Goal: Register for event/course

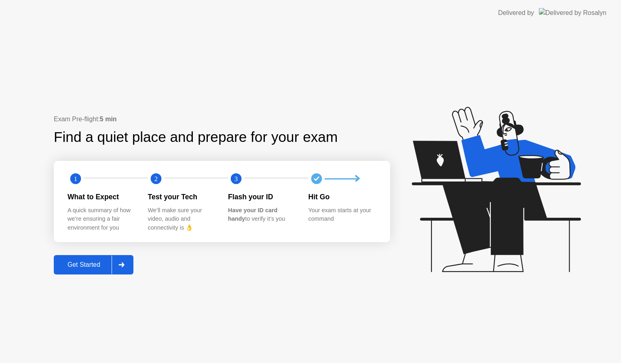
click at [84, 264] on div "Get Started" at bounding box center [83, 264] width 55 height 7
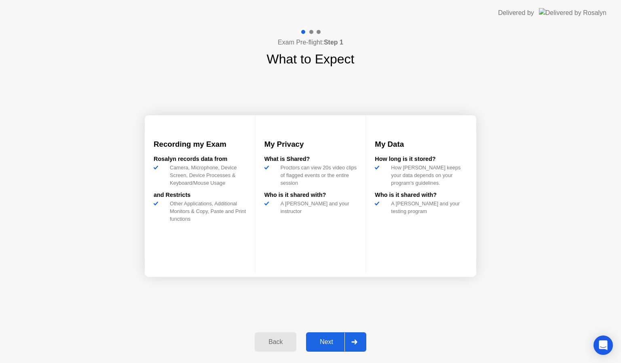
click at [334, 345] on div "Next" at bounding box center [327, 342] width 36 height 7
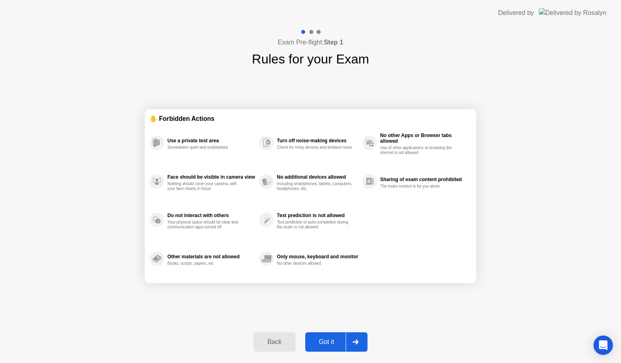
click at [334, 345] on div "Got it" at bounding box center [327, 342] width 38 height 7
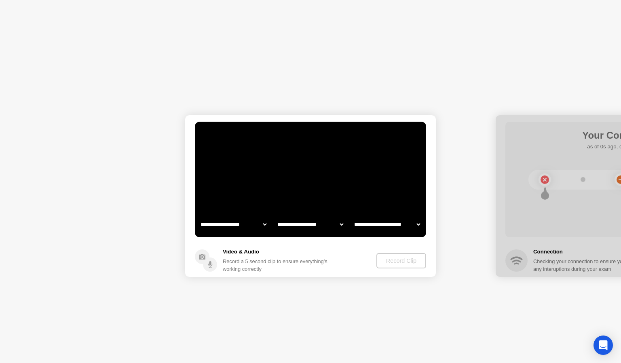
select select "**********"
select select "*******"
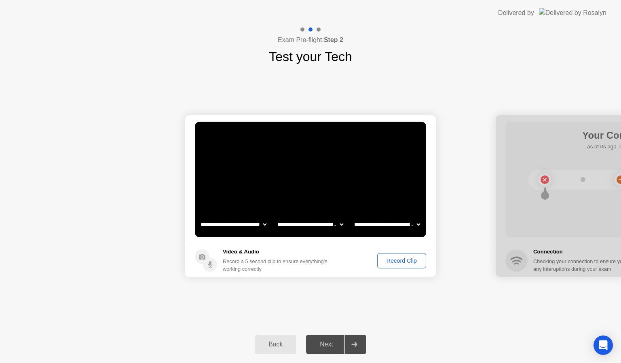
click at [398, 263] on div "Record Clip" at bounding box center [401, 261] width 43 height 6
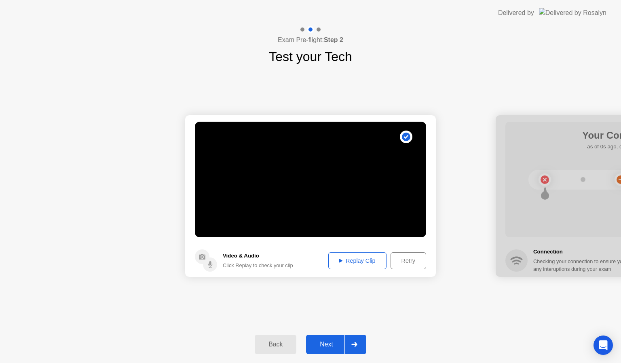
click at [327, 345] on div "Next" at bounding box center [327, 344] width 36 height 7
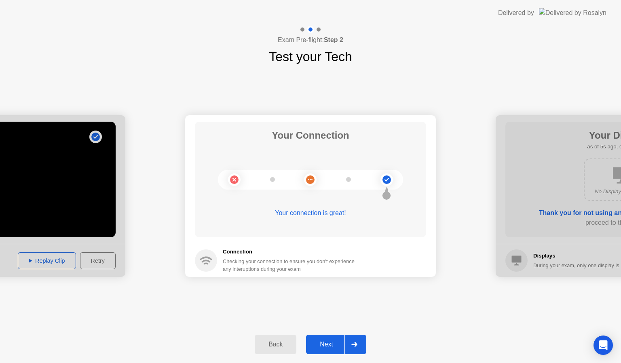
click at [330, 344] on div "Next" at bounding box center [327, 344] width 36 height 7
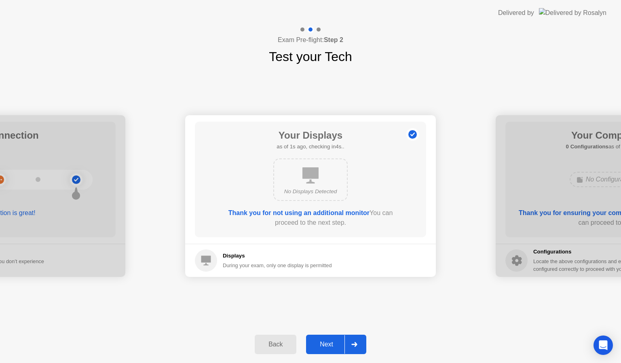
click at [330, 344] on div "Next" at bounding box center [327, 344] width 36 height 7
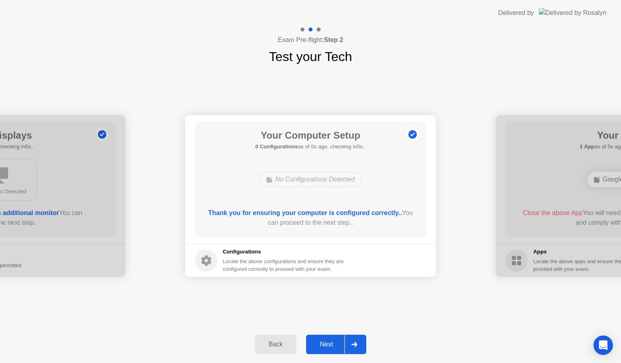
click at [330, 344] on div "Next" at bounding box center [327, 344] width 36 height 7
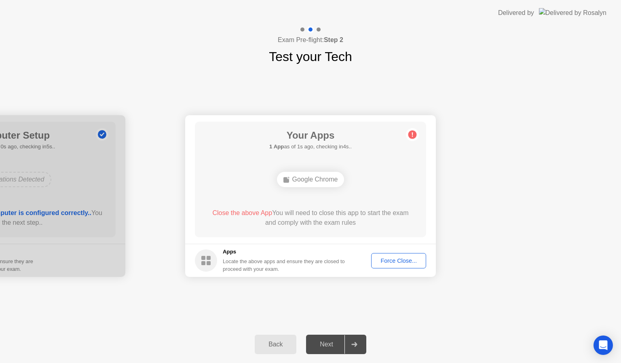
click at [402, 262] on div "Force Close..." at bounding box center [398, 261] width 49 height 6
click at [399, 259] on div "Force Close..." at bounding box center [398, 261] width 49 height 6
click at [384, 258] on div "Force Close..." at bounding box center [398, 261] width 49 height 6
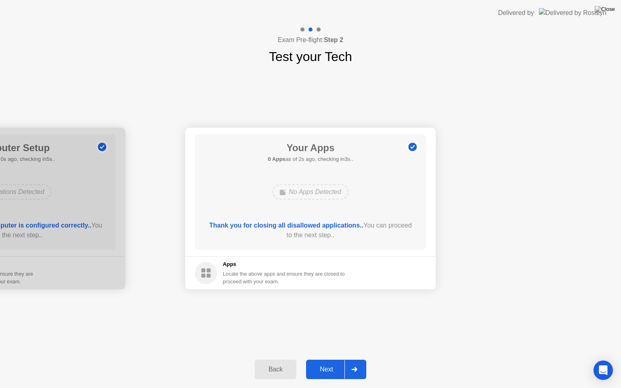
click at [322, 363] on div "Next" at bounding box center [327, 369] width 36 height 7
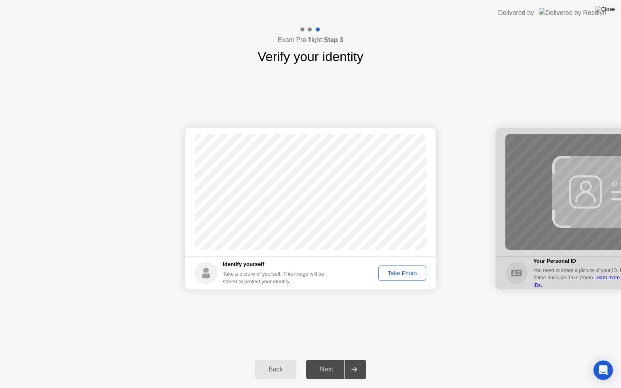
click at [401, 270] on div "Take Photo" at bounding box center [402, 273] width 42 height 6
click at [331, 363] on div "Next" at bounding box center [327, 369] width 36 height 7
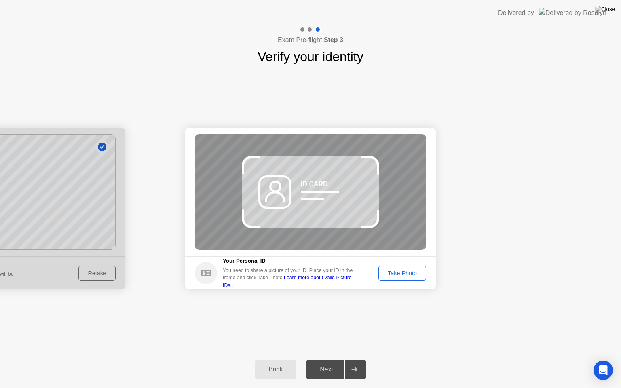
click at [405, 270] on div "Take Photo" at bounding box center [402, 273] width 42 height 6
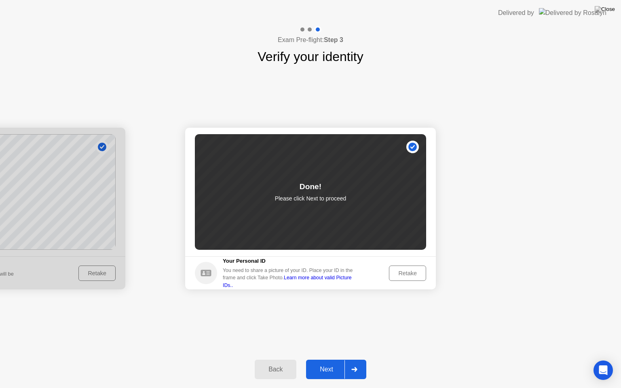
click at [325, 363] on div "Next" at bounding box center [327, 369] width 36 height 7
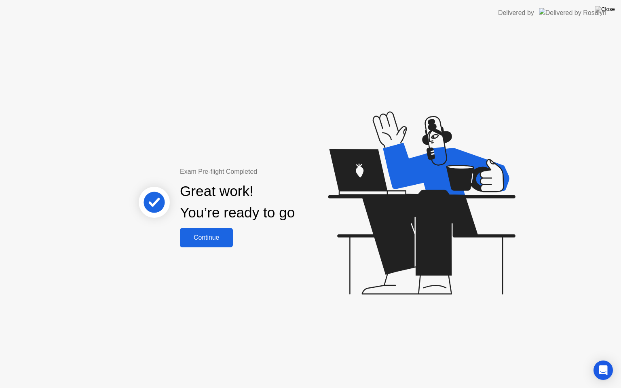
click at [197, 235] on div "Continue" at bounding box center [206, 237] width 48 height 7
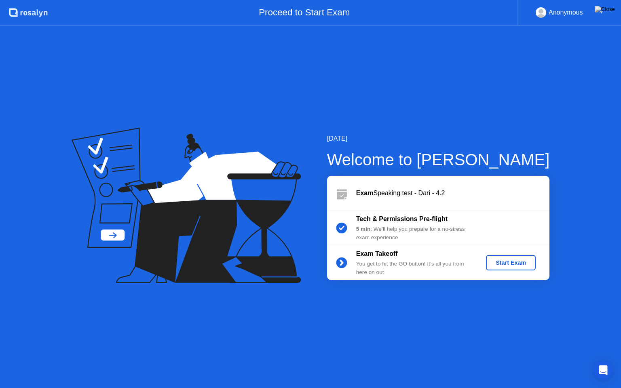
click at [511, 262] on div "Start Exam" at bounding box center [510, 263] width 43 height 6
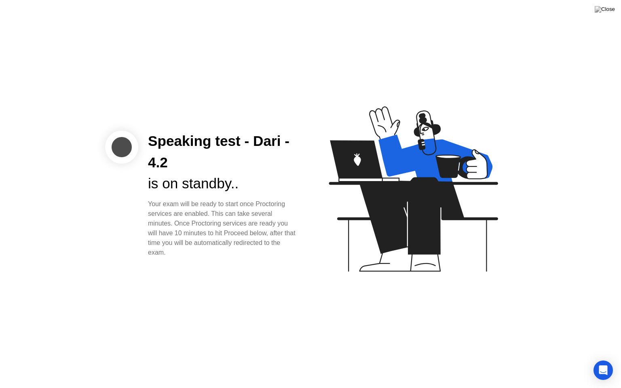
click at [480, 326] on div "Speaking test - Dari - 4.2 is on standby.. Your exam will be ready to start onc…" at bounding box center [310, 194] width 621 height 388
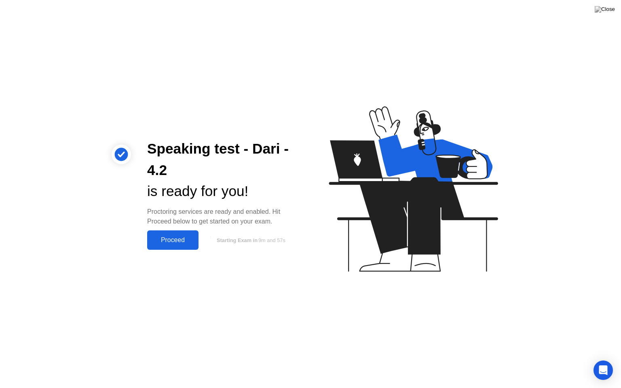
click at [174, 240] on div "Proceed" at bounding box center [173, 240] width 47 height 7
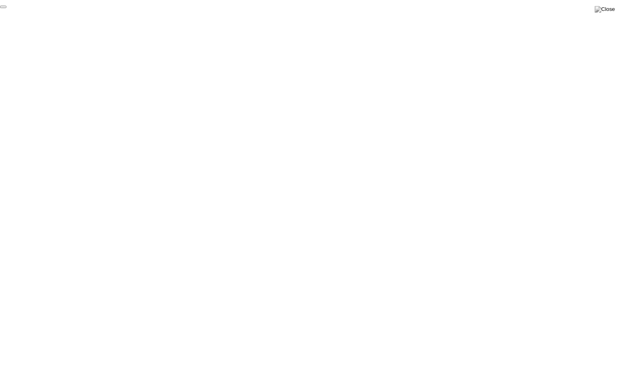
click div "End Proctoring Session"
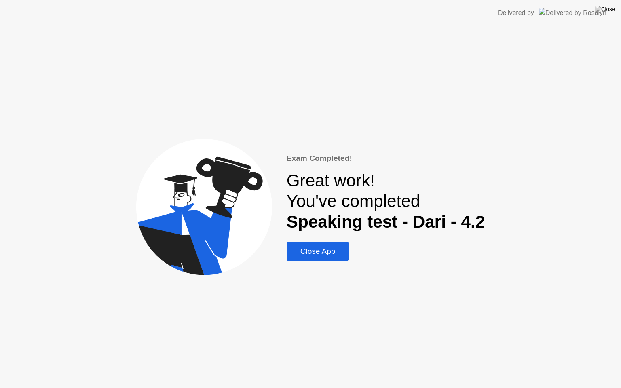
click at [315, 250] on div "Close App" at bounding box center [318, 251] width 58 height 9
